Goal: Obtain resource: Obtain resource

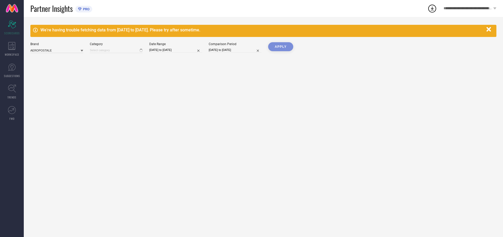
type input "All"
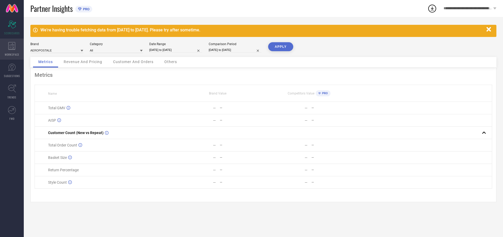
click at [12, 49] on icon at bounding box center [11, 46] width 7 height 8
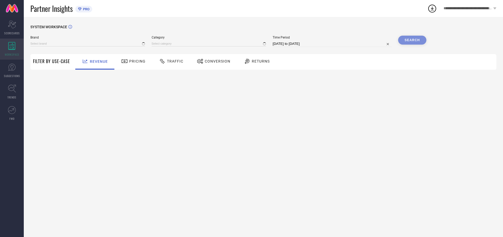
type input "AEROPOSTALE"
type input "All"
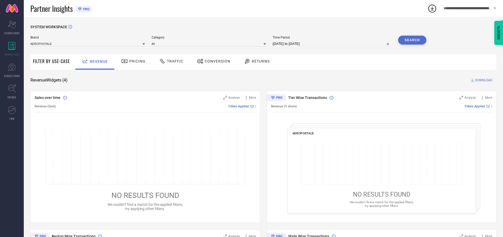
click at [216, 61] on span "Conversion" at bounding box center [218, 61] width 26 height 4
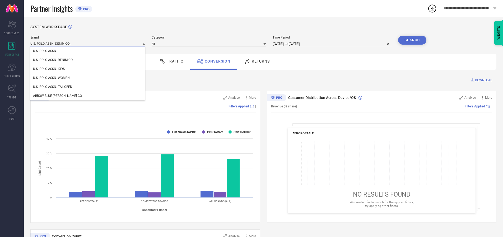
type input "U.S. POLO ASSN. DENIM CO."
click at [53, 60] on span "U.S. POLO ASSN. DENIM CO." at bounding box center [53, 60] width 40 height 4
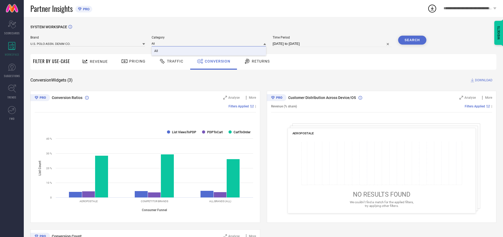
type input "All"
click at [156, 51] on span "All" at bounding box center [156, 51] width 4 height 4
click at [332, 44] on input "[DATE] to [DATE]" at bounding box center [331, 44] width 119 height 6
select select "6"
select select "2025"
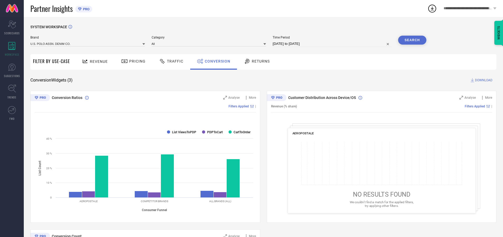
select select "7"
select select "2025"
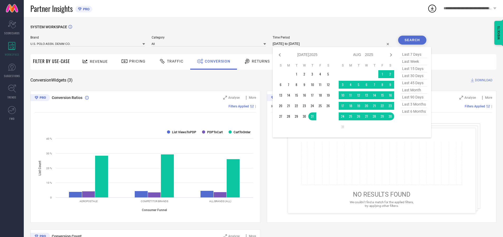
click at [391, 117] on td "30" at bounding box center [390, 116] width 8 height 8
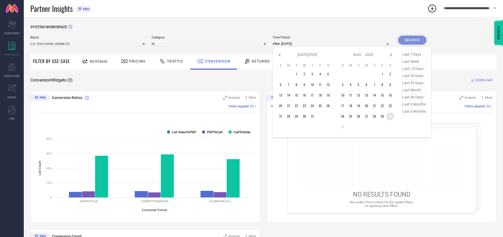
type input "[DATE] to [DATE]"
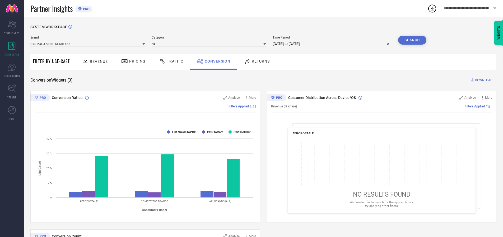
click at [412, 40] on button "Search" at bounding box center [412, 40] width 29 height 9
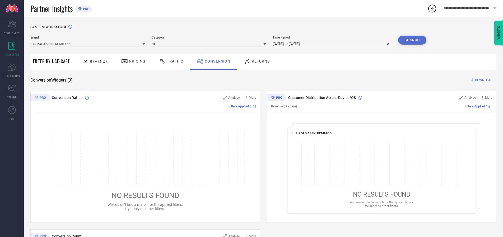
click at [483, 80] on span "DOWNLOAD" at bounding box center [483, 80] width 17 height 5
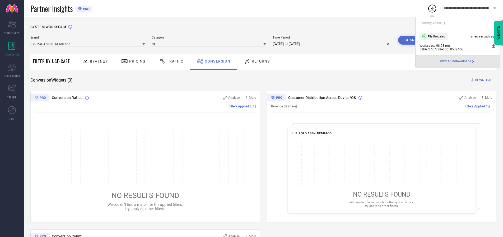
click at [216, 61] on span "Conversion" at bounding box center [218, 61] width 26 height 4
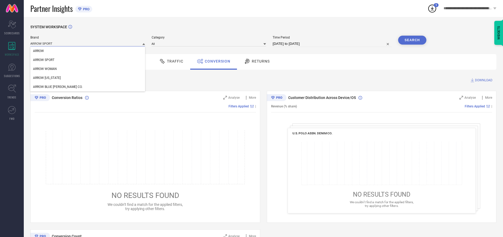
type input "ARROW SPORT"
click at [44, 60] on span "ARROW SPORT" at bounding box center [43, 60] width 21 height 4
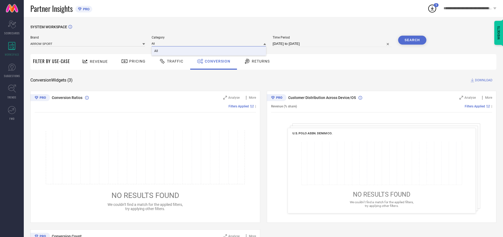
type input "All"
click at [156, 51] on span "All" at bounding box center [156, 51] width 4 height 4
click at [412, 40] on button "Search" at bounding box center [412, 40] width 29 height 9
click at [483, 80] on span "DOWNLOAD" at bounding box center [483, 80] width 17 height 5
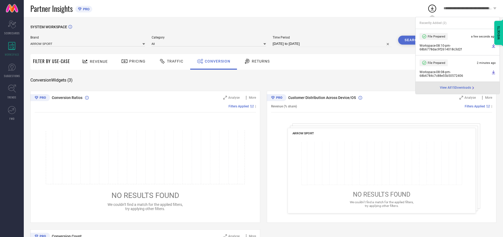
click at [216, 61] on span "Conversion" at bounding box center [218, 61] width 26 height 4
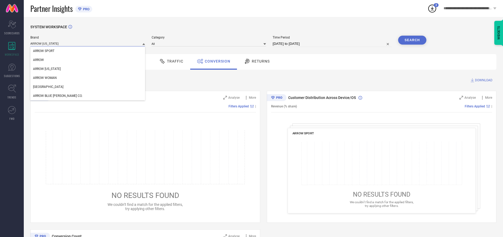
type input "ARROW [US_STATE]"
click at [46, 69] on span "ARROW [US_STATE]" at bounding box center [47, 69] width 28 height 4
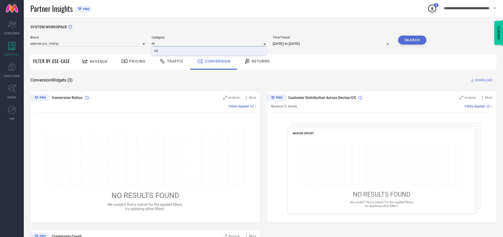
type input "All"
click at [156, 51] on span "All" at bounding box center [156, 51] width 4 height 4
click at [412, 40] on button "Search" at bounding box center [412, 40] width 29 height 9
click at [483, 80] on span "DOWNLOAD" at bounding box center [483, 80] width 17 height 5
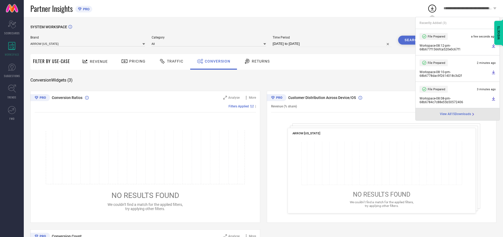
click at [216, 61] on span "Conversion" at bounding box center [218, 61] width 26 height 4
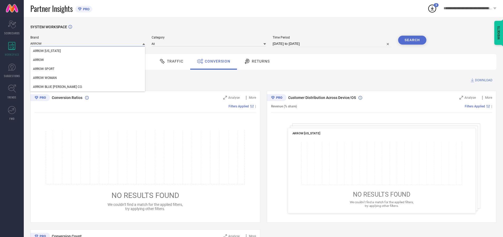
type input "ARROW"
click at [38, 60] on span "ARROW" at bounding box center [38, 60] width 11 height 4
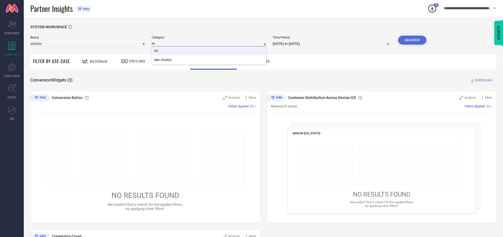
type input "All"
click at [156, 51] on span "All" at bounding box center [156, 51] width 4 height 4
click at [412, 40] on button "Search" at bounding box center [412, 40] width 29 height 9
click at [483, 80] on span "DOWNLOAD" at bounding box center [483, 80] width 17 height 5
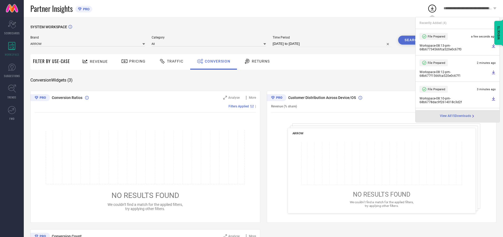
click at [216, 61] on span "Conversion" at bounding box center [218, 61] width 26 height 4
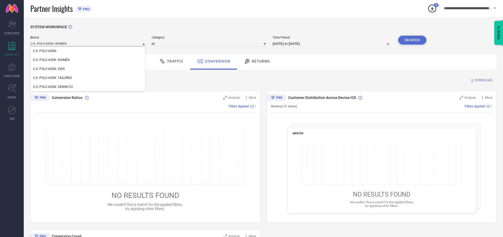
type input "U.S. POLO ASSN. WOMEN"
click at [51, 60] on span "U.S. POLO ASSN. WOMEN" at bounding box center [51, 60] width 37 height 4
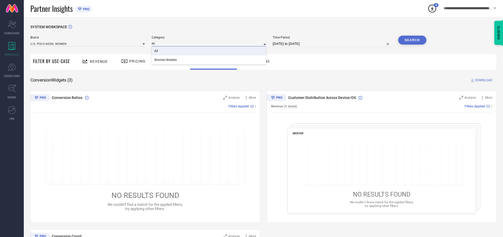
type input "All"
click at [156, 51] on span "All" at bounding box center [156, 51] width 4 height 4
click at [412, 40] on button "Search" at bounding box center [412, 40] width 29 height 9
click at [483, 80] on span "DOWNLOAD" at bounding box center [483, 80] width 17 height 5
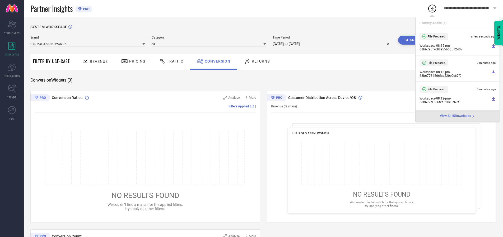
click at [216, 61] on span "Conversion" at bounding box center [218, 61] width 26 height 4
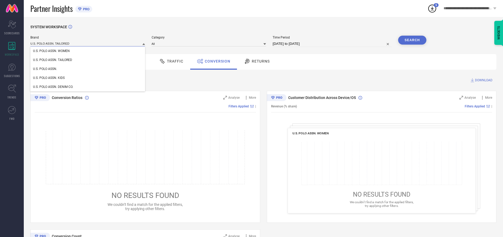
type input "U.S. POLO ASSN. TAILORED"
click at [53, 60] on span "U.S. POLO ASSN. TAILORED" at bounding box center [52, 60] width 39 height 4
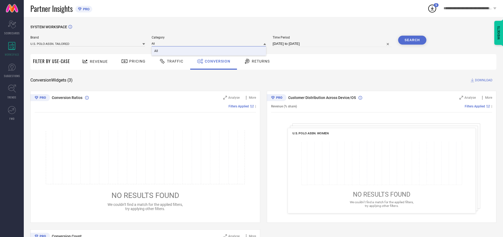
type input "All"
click at [156, 51] on span "All" at bounding box center [156, 51] width 4 height 4
click at [412, 40] on button "Search" at bounding box center [412, 40] width 29 height 9
click at [483, 80] on span "DOWNLOAD" at bounding box center [483, 80] width 17 height 5
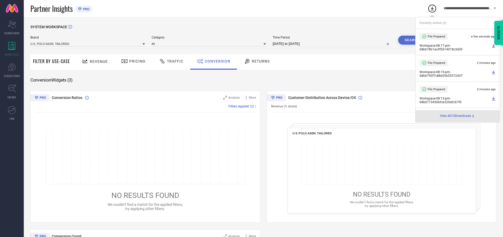
click at [216, 61] on span "Conversion" at bounding box center [218, 61] width 26 height 4
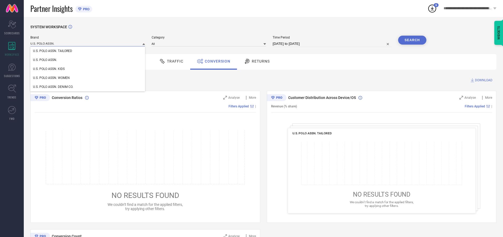
type input "U.S. POLO ASSN."
click at [45, 60] on span "U.S. POLO ASSN." at bounding box center [45, 60] width 24 height 4
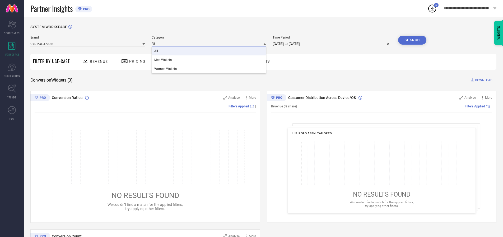
type input "All"
click at [156, 51] on span "All" at bounding box center [156, 51] width 4 height 4
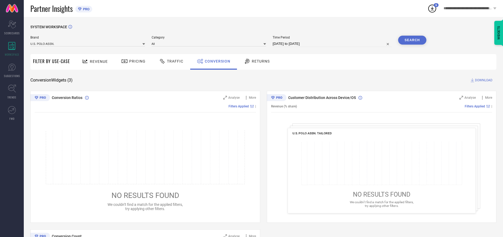
click at [412, 40] on button "Search" at bounding box center [412, 40] width 29 height 9
click at [483, 80] on span "DOWNLOAD" at bounding box center [483, 80] width 17 height 5
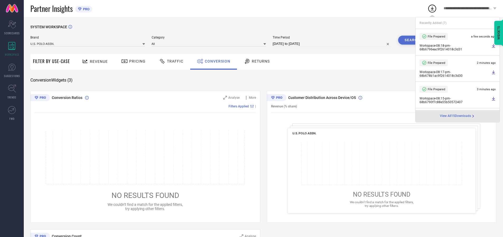
click at [216, 61] on span "Conversion" at bounding box center [218, 61] width 26 height 4
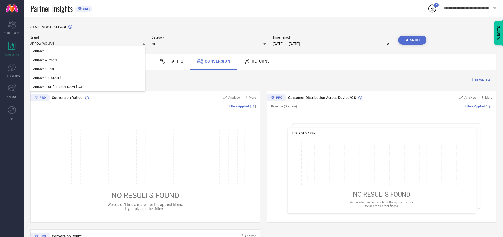
type input "ARROW WOMAN"
click at [45, 60] on span "ARROW WOMAN" at bounding box center [45, 60] width 24 height 4
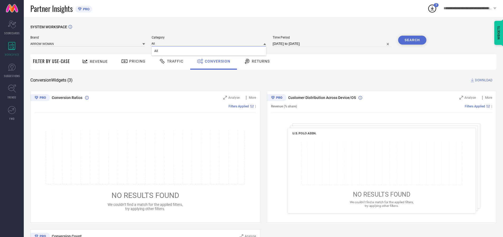
type input "All"
click at [156, 51] on span "All" at bounding box center [156, 51] width 4 height 4
click at [412, 40] on button "Search" at bounding box center [412, 40] width 29 height 9
click at [483, 80] on span "DOWNLOAD" at bounding box center [483, 80] width 17 height 5
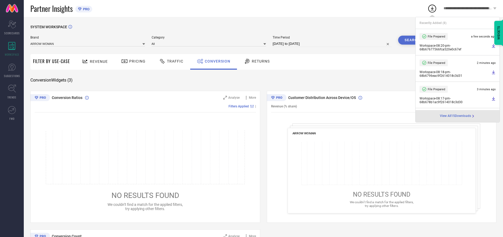
click at [216, 61] on span "Conversion" at bounding box center [218, 61] width 26 height 4
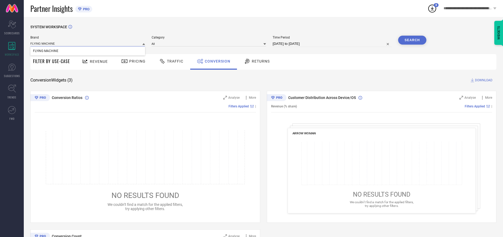
type input "FLYING MACHINE"
click at [45, 51] on span "FLYING MACHINE" at bounding box center [45, 51] width 25 height 4
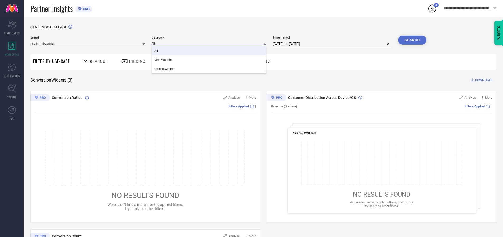
type input "All"
click at [156, 51] on span "All" at bounding box center [156, 51] width 4 height 4
click at [412, 40] on button "Search" at bounding box center [412, 40] width 29 height 9
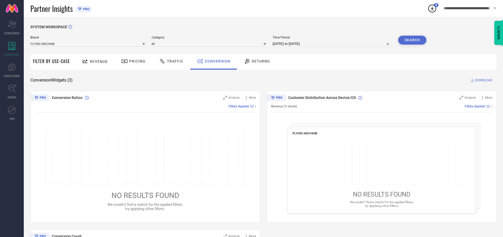
click at [483, 80] on span "DOWNLOAD" at bounding box center [483, 80] width 17 height 5
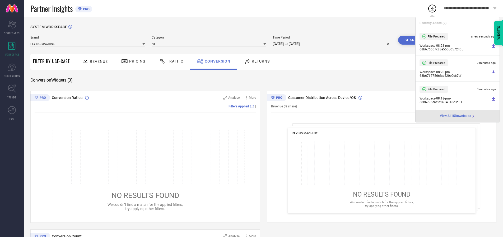
click at [216, 61] on span "Conversion" at bounding box center [218, 61] width 26 height 4
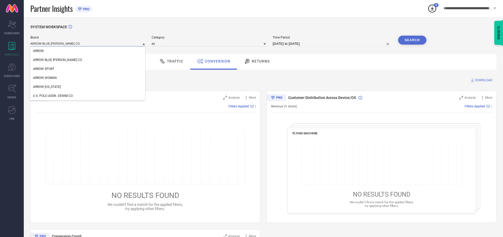
type input "ARROW BLUE [PERSON_NAME] CO."
click at [50, 60] on span "ARROW BLUE [PERSON_NAME] CO." at bounding box center [57, 60] width 49 height 4
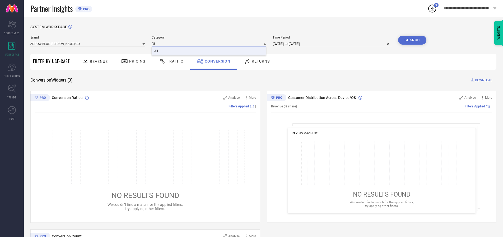
type input "All"
click at [156, 51] on span "All" at bounding box center [156, 51] width 4 height 4
click at [412, 40] on button "Search" at bounding box center [412, 40] width 29 height 9
click at [483, 80] on span "DOWNLOAD" at bounding box center [483, 80] width 17 height 5
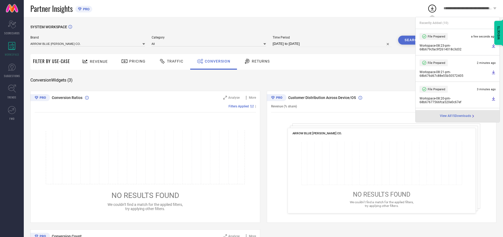
click at [216, 61] on span "Conversion" at bounding box center [218, 61] width 26 height 4
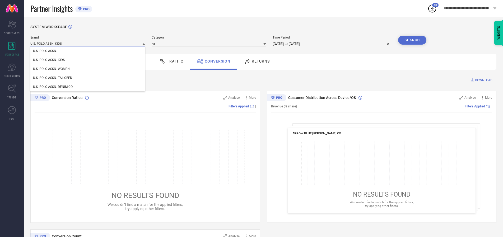
type input "U.S. POLO ASSN. KIDS"
click at [49, 60] on span "U.S. POLO ASSN. KIDS" at bounding box center [49, 60] width 32 height 4
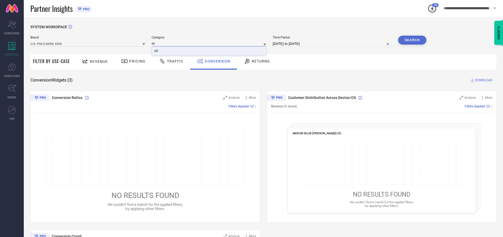
type input "All"
click at [156, 51] on span "All" at bounding box center [156, 51] width 4 height 4
click at [412, 40] on button "Search" at bounding box center [412, 40] width 29 height 9
click at [483, 80] on span "DOWNLOAD" at bounding box center [483, 80] width 17 height 5
